Goal: Unclear: Browse casually

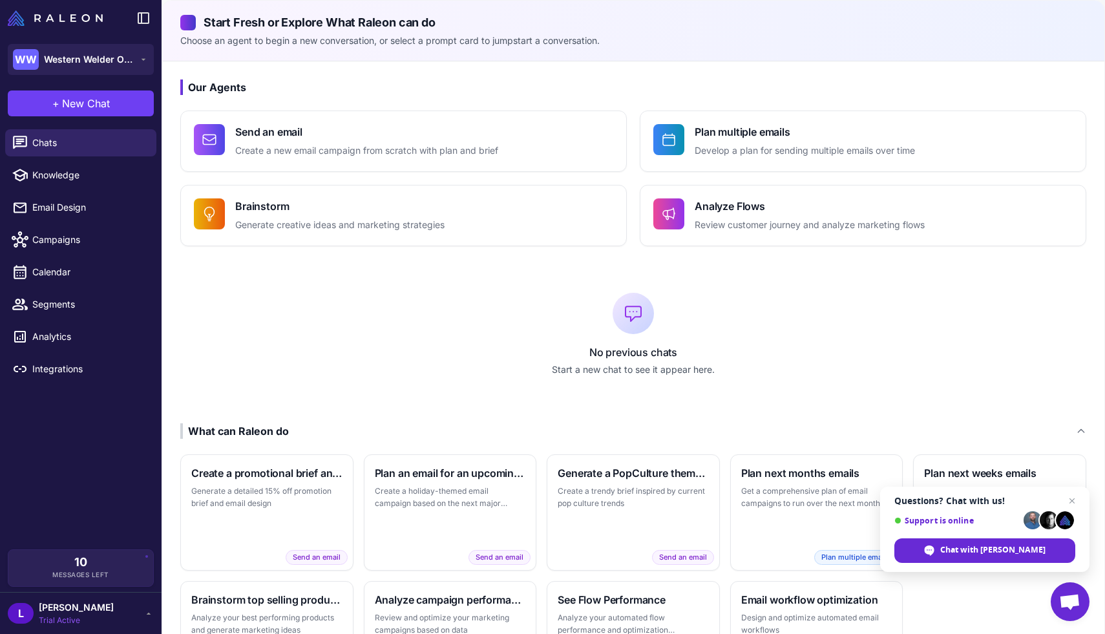
scroll to position [97, 0]
